Goal: Transaction & Acquisition: Subscribe to service/newsletter

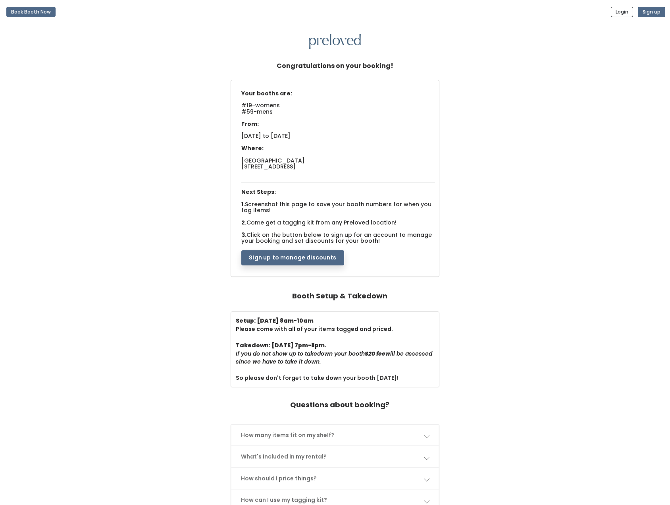
click at [636, 246] on div "Your booths are: #19-womens #59-mens From: [DATE] to [DATE] Where: Houston [STR…" at bounding box center [335, 179] width 655 height 199
click at [616, 257] on div "Your booths are: #19-womens #59-mens From: [DATE] to [DATE] Where: Houston [STR…" at bounding box center [335, 179] width 655 height 199
click at [306, 258] on button "Sign up to manage discounts" at bounding box center [292, 257] width 102 height 15
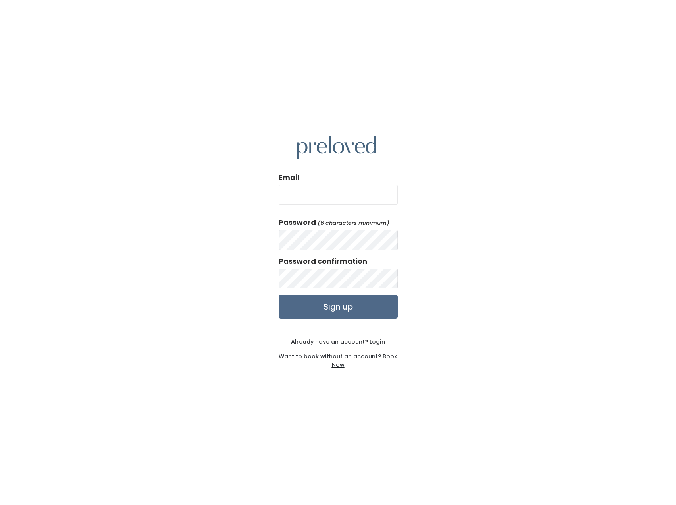
click at [309, 195] on input "Email" at bounding box center [338, 195] width 119 height 20
type input "[EMAIL_ADDRESS][DOMAIN_NAME]"
click at [279, 295] on input "Sign up" at bounding box center [338, 307] width 119 height 24
